Goal: Task Accomplishment & Management: Complete application form

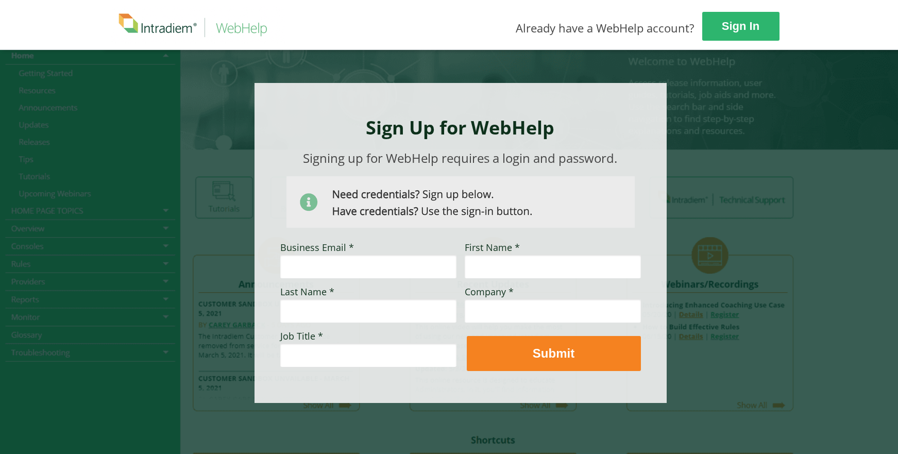
click at [372, 269] on input "Business Email *" at bounding box center [368, 266] width 176 height 24
click at [371, 271] on input "Business Email *" at bounding box center [368, 266] width 176 height 24
click at [767, 146] on div at bounding box center [448, 253] width 695 height 408
click at [421, 269] on input "Business Email *" at bounding box center [368, 266] width 176 height 24
type input "[PERSON_NAME][EMAIL_ADDRESS][PERSON_NAME][DOMAIN_NAME]"
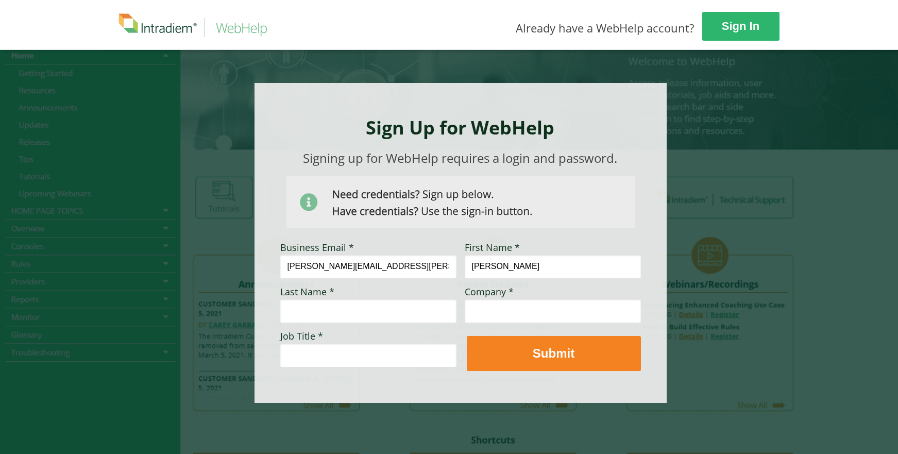
type input "[PERSON_NAME]"
type input "OptumRx Home Delivery"
click at [414, 346] on input "Job Title *" at bounding box center [368, 355] width 176 height 24
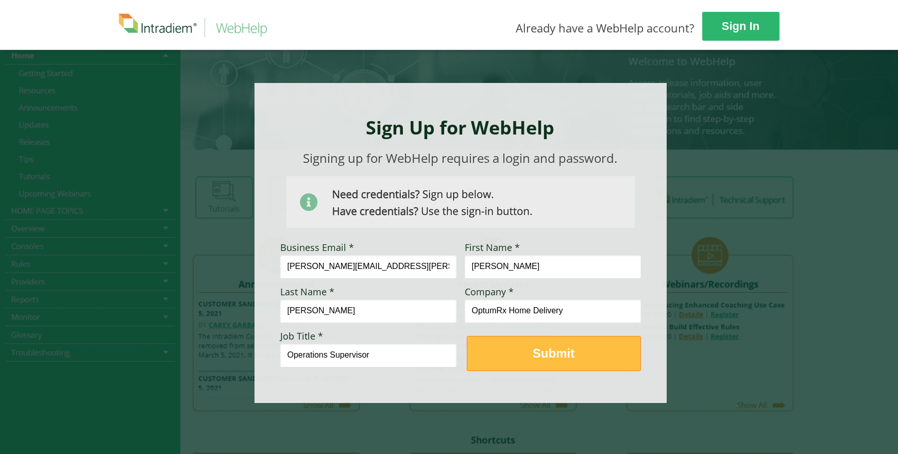
type input "Operations Supervisor"
click at [608, 354] on span "Submit" at bounding box center [553, 353] width 173 height 15
